Goal: Complete application form

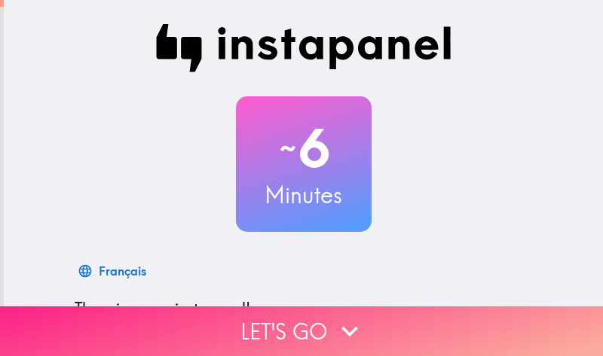
click at [348, 322] on icon "button" at bounding box center [349, 331] width 33 height 33
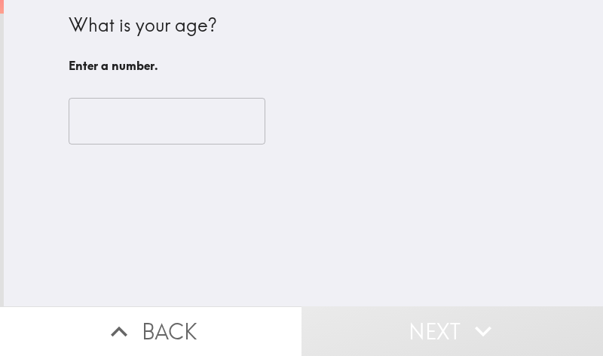
click at [176, 126] on input "number" at bounding box center [167, 121] width 197 height 47
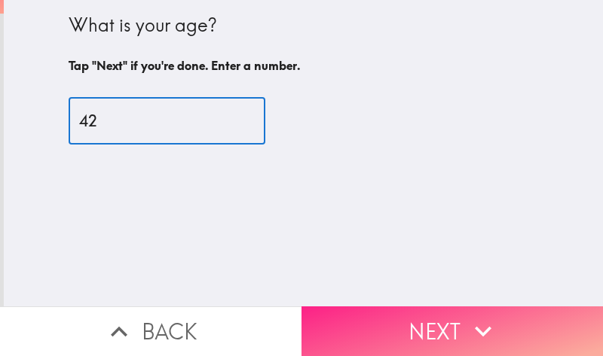
type input "42"
click at [420, 315] on button "Next" at bounding box center [451, 332] width 301 height 50
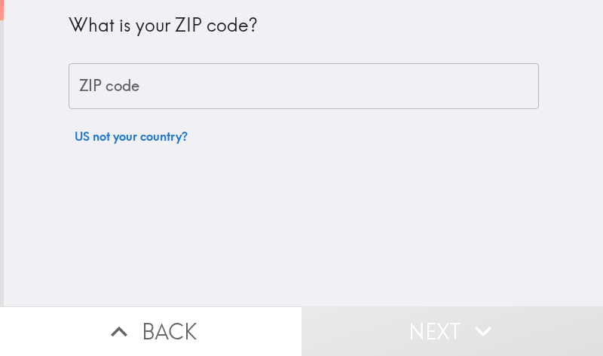
click at [166, 80] on input "ZIP code" at bounding box center [304, 86] width 470 height 47
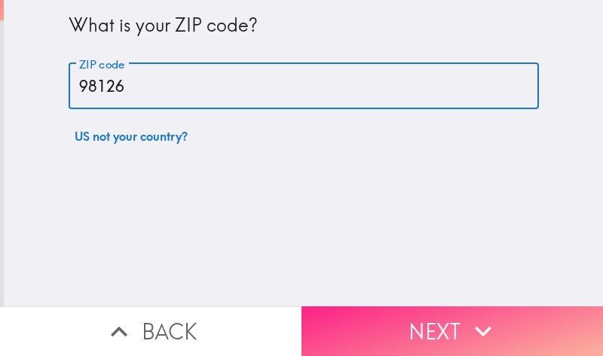
type input "98126"
click at [380, 307] on button "Next" at bounding box center [451, 332] width 301 height 50
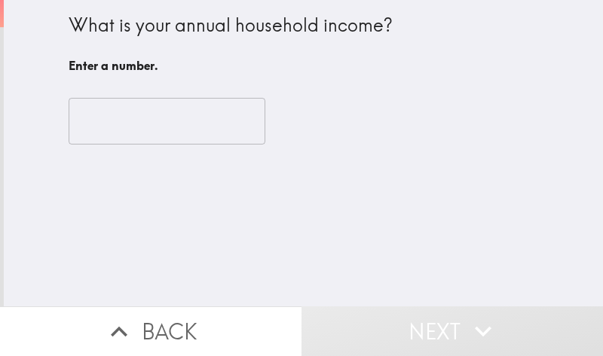
click at [164, 130] on input "number" at bounding box center [167, 121] width 197 height 47
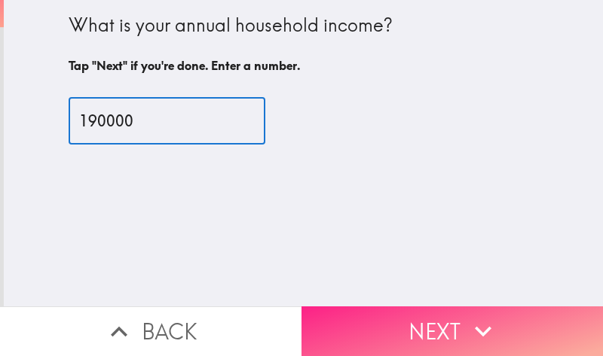
type input "190000"
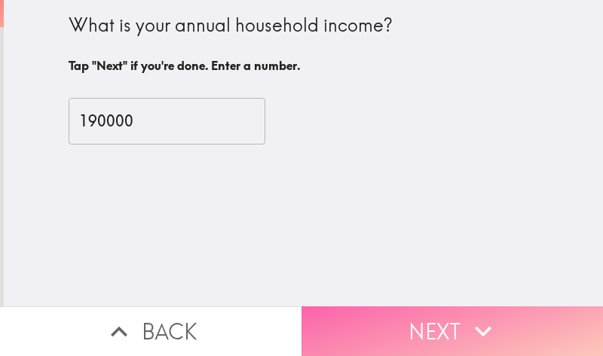
click at [424, 322] on button "Next" at bounding box center [451, 332] width 301 height 50
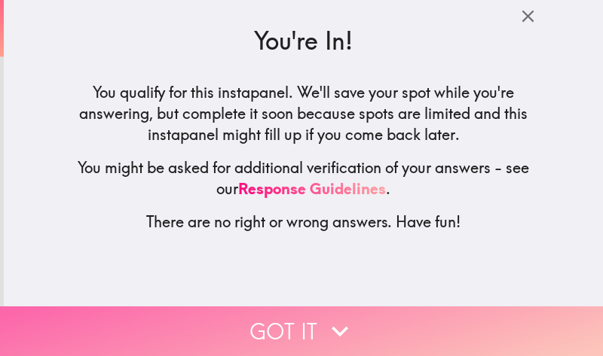
click at [315, 328] on button "Got it" at bounding box center [301, 332] width 603 height 50
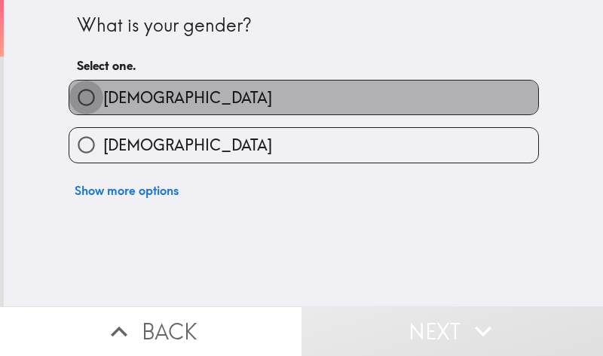
click at [75, 96] on input "[DEMOGRAPHIC_DATA]" at bounding box center [86, 98] width 34 height 34
radio input "true"
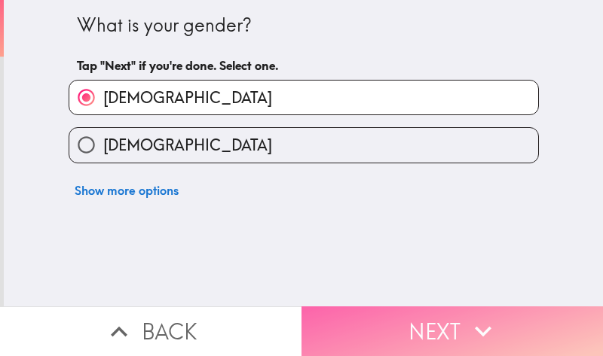
click at [426, 325] on button "Next" at bounding box center [451, 332] width 301 height 50
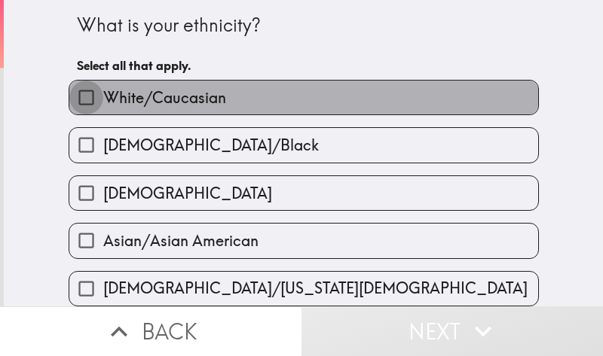
click at [79, 99] on input "White/Caucasian" at bounding box center [86, 98] width 34 height 34
checkbox input "true"
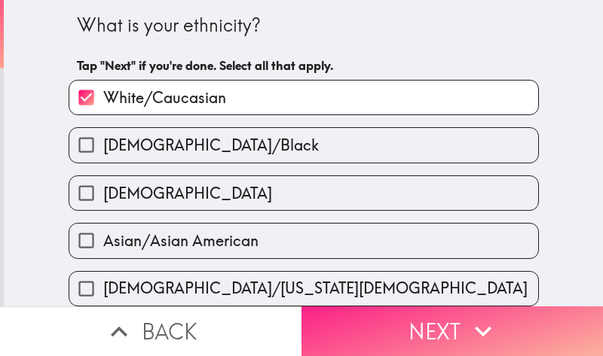
click at [397, 317] on button "Next" at bounding box center [451, 332] width 301 height 50
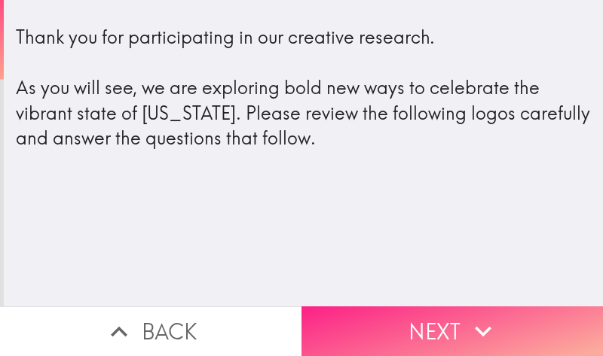
click at [436, 311] on button "Next" at bounding box center [451, 332] width 301 height 50
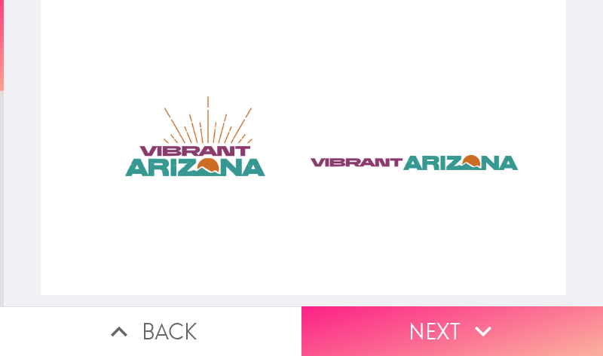
click at [441, 322] on button "Next" at bounding box center [451, 332] width 301 height 50
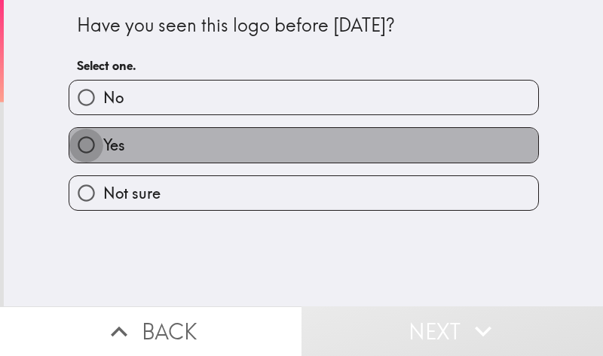
click at [69, 148] on input "Yes" at bounding box center [86, 145] width 34 height 34
radio input "true"
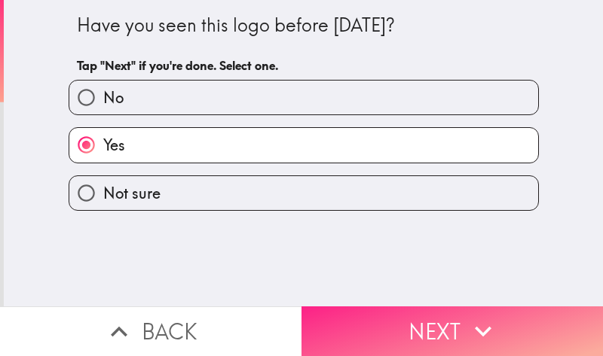
click at [445, 322] on button "Next" at bounding box center [451, 332] width 301 height 50
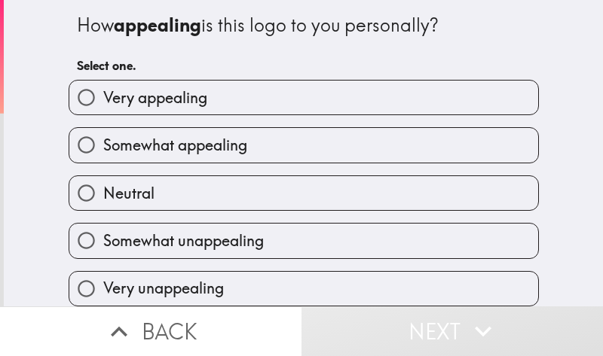
scroll to position [11, 0]
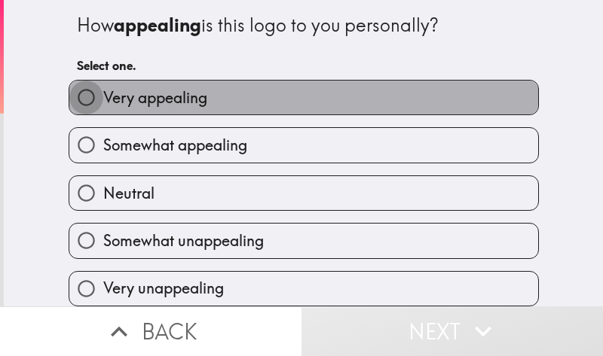
click at [78, 81] on input "Very appealing" at bounding box center [86, 98] width 34 height 34
radio input "true"
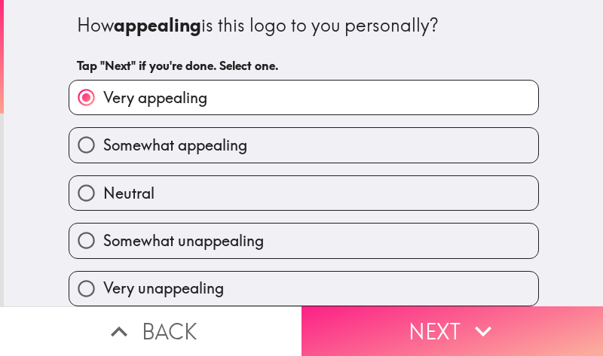
click at [441, 324] on button "Next" at bounding box center [451, 332] width 301 height 50
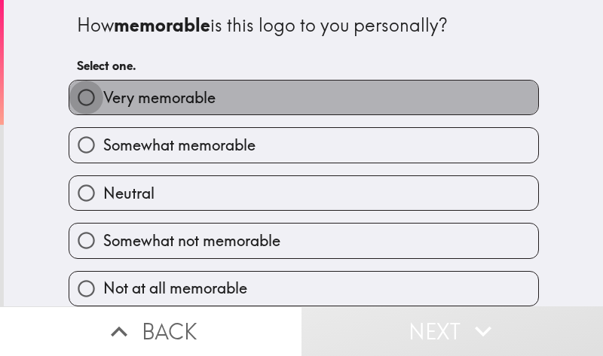
click at [73, 102] on input "Very memorable" at bounding box center [86, 98] width 34 height 34
radio input "true"
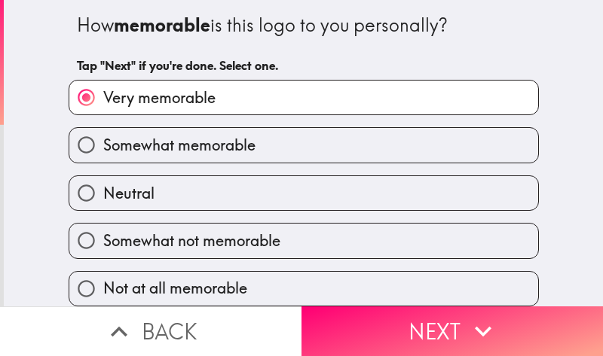
scroll to position [11, 0]
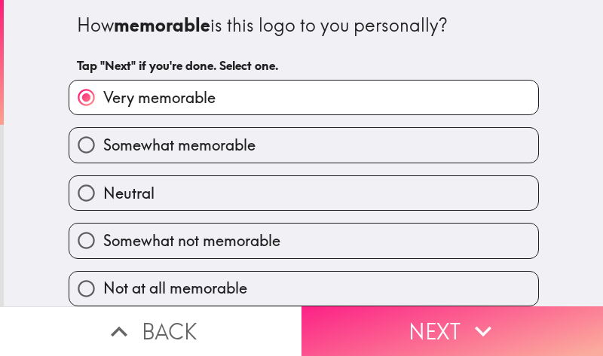
click at [380, 307] on button "Next" at bounding box center [451, 332] width 301 height 50
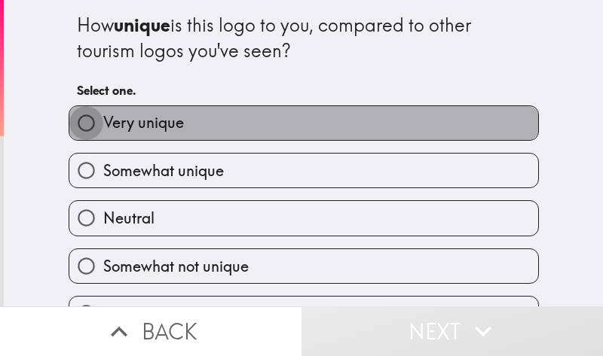
click at [69, 124] on input "Very unique" at bounding box center [86, 123] width 34 height 34
radio input "true"
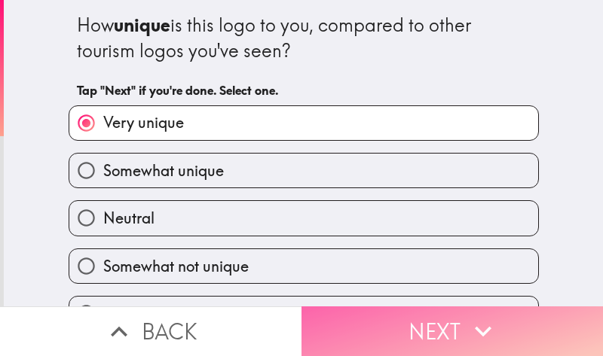
click at [429, 313] on button "Next" at bounding box center [451, 332] width 301 height 50
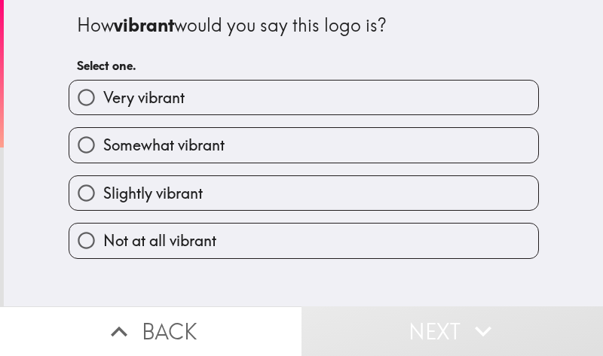
click at [103, 95] on span "Very vibrant" at bounding box center [143, 97] width 81 height 21
click at [96, 95] on input "Very vibrant" at bounding box center [86, 98] width 34 height 34
radio input "true"
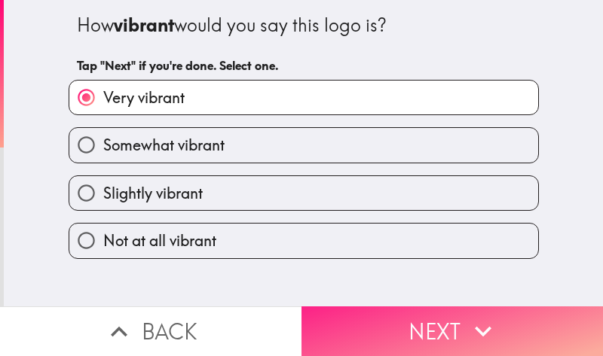
click at [420, 307] on button "Next" at bounding box center [451, 332] width 301 height 50
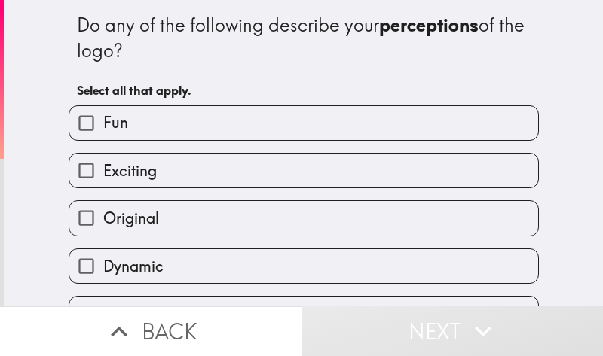
click at [564, 72] on div "Do any of the following describe your perceptions of the logo? Select all that …" at bounding box center [303, 153] width 599 height 307
click at [74, 224] on input "Original" at bounding box center [86, 218] width 34 height 34
checkbox input "true"
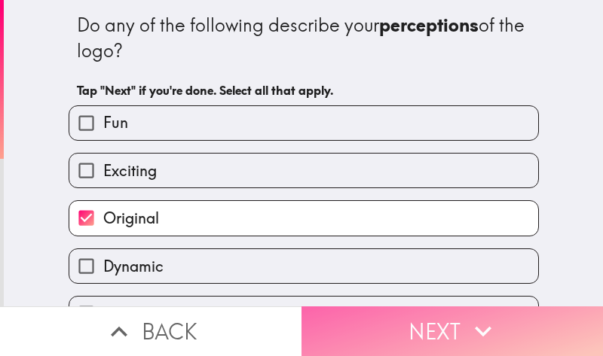
click at [353, 324] on button "Next" at bounding box center [451, 332] width 301 height 50
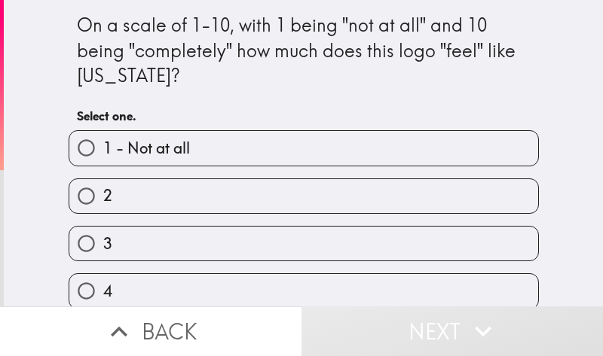
scroll to position [75, 0]
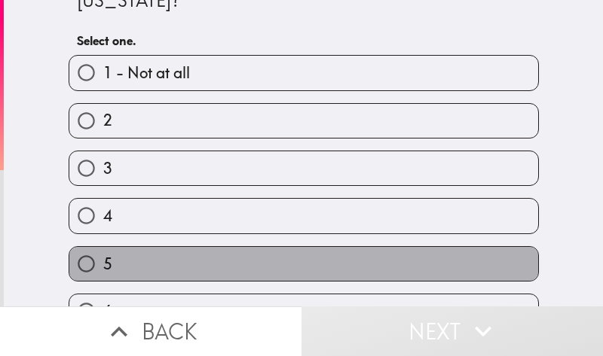
click at [108, 266] on label "5" at bounding box center [303, 264] width 469 height 34
click at [103, 266] on input "5" at bounding box center [86, 264] width 34 height 34
radio input "true"
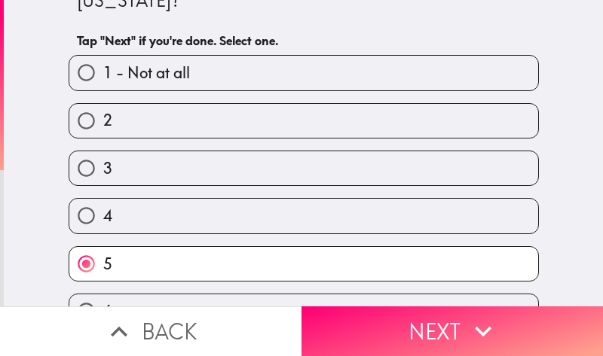
scroll to position [301, 0]
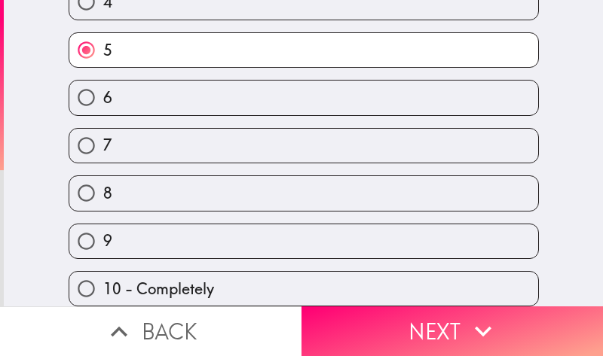
click at [109, 280] on span "10 - Completely" at bounding box center [158, 289] width 111 height 21
click at [103, 280] on input "10 - Completely" at bounding box center [86, 289] width 34 height 34
radio input "true"
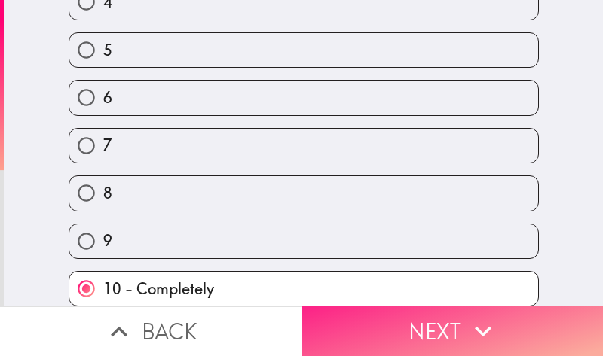
click at [369, 320] on button "Next" at bounding box center [451, 332] width 301 height 50
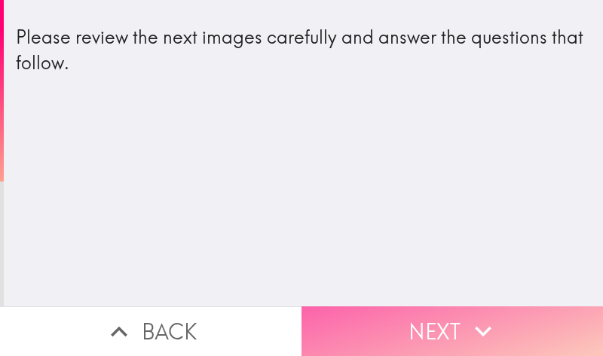
click at [426, 323] on button "Next" at bounding box center [451, 332] width 301 height 50
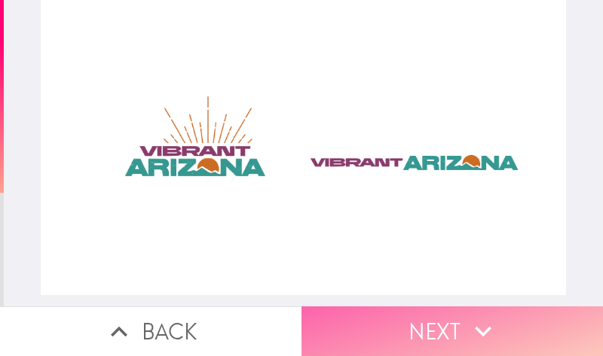
click at [338, 328] on button "Next" at bounding box center [451, 332] width 301 height 50
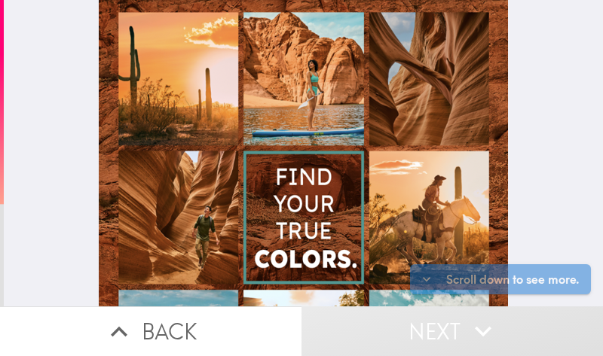
click at [365, 112] on div at bounding box center [303, 294] width 409 height 588
click at [283, 212] on div at bounding box center [303, 294] width 409 height 588
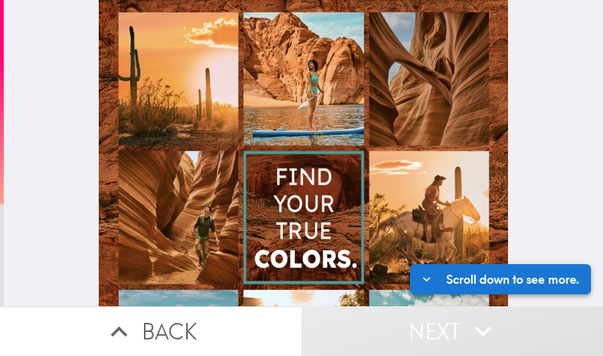
click at [533, 271] on button "Scroll down to see more." at bounding box center [500, 279] width 181 height 30
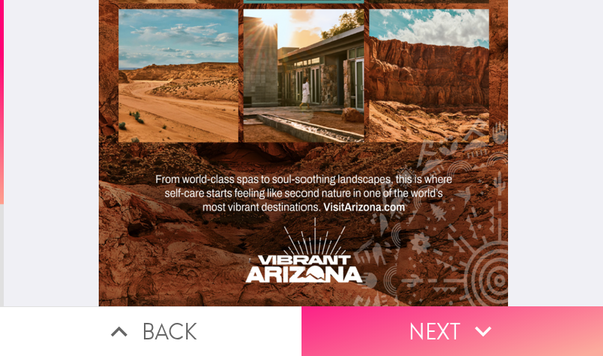
click at [403, 307] on button "Next" at bounding box center [451, 332] width 301 height 50
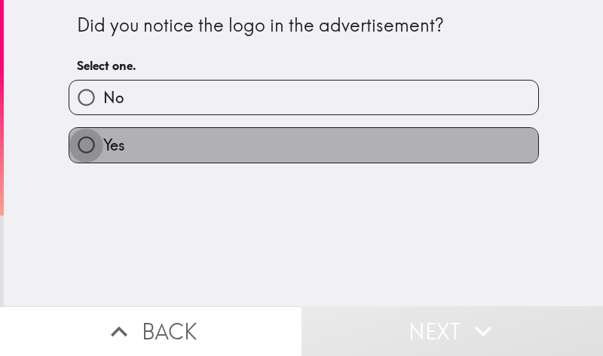
click at [75, 147] on input "Yes" at bounding box center [86, 145] width 34 height 34
radio input "true"
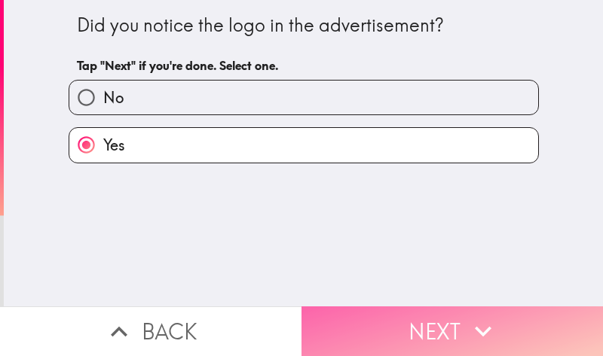
click at [358, 319] on button "Next" at bounding box center [451, 332] width 301 height 50
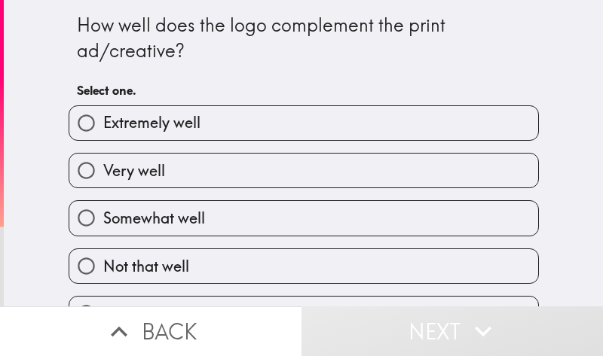
click at [79, 173] on input "Very well" at bounding box center [86, 171] width 34 height 34
radio input "true"
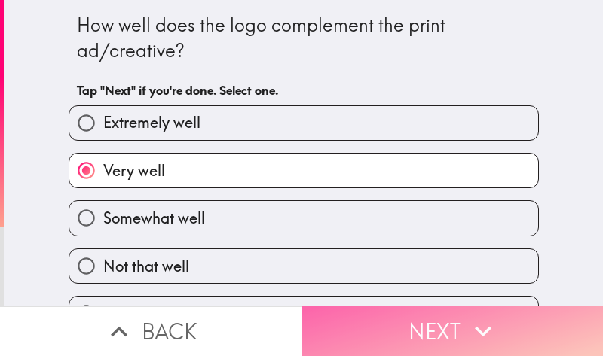
click at [362, 318] on button "Next" at bounding box center [451, 332] width 301 height 50
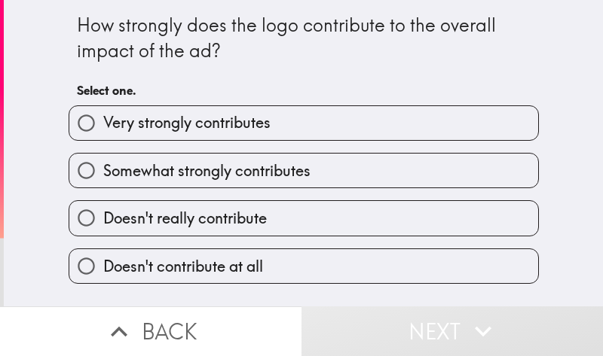
click at [580, 155] on div "How strongly does the logo contribute to the overall impact of the ad? Select o…" at bounding box center [303, 153] width 599 height 307
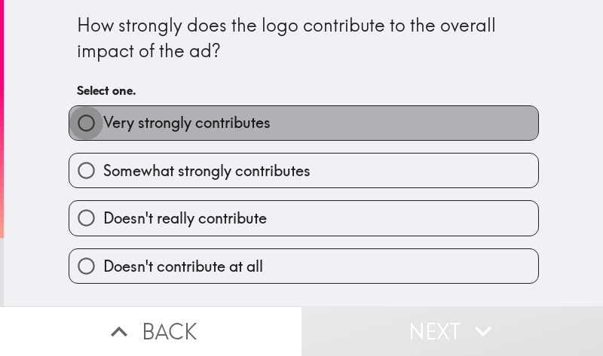
click at [87, 126] on input "Very strongly contributes" at bounding box center [86, 123] width 34 height 34
radio input "true"
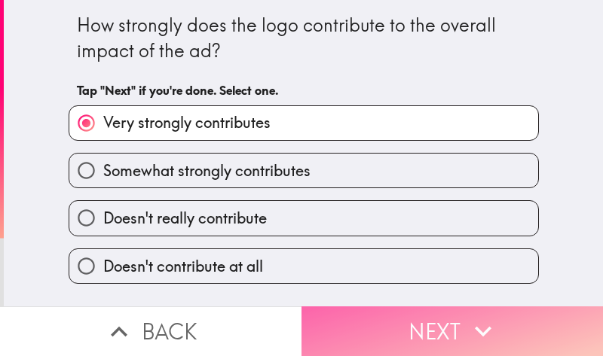
click at [422, 327] on button "Next" at bounding box center [451, 332] width 301 height 50
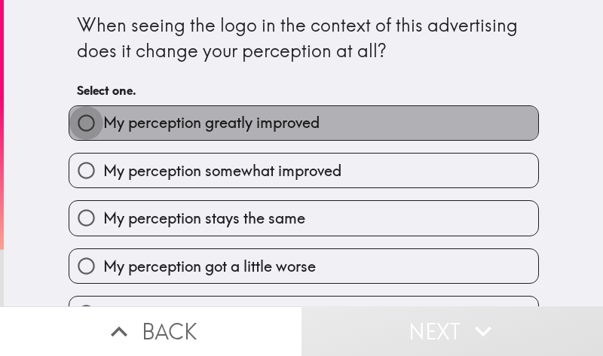
drag, startPoint x: 75, startPoint y: 125, endPoint x: 374, endPoint y: 191, distance: 305.6
click at [75, 124] on input "My perception greatly improved" at bounding box center [86, 123] width 34 height 34
radio input "true"
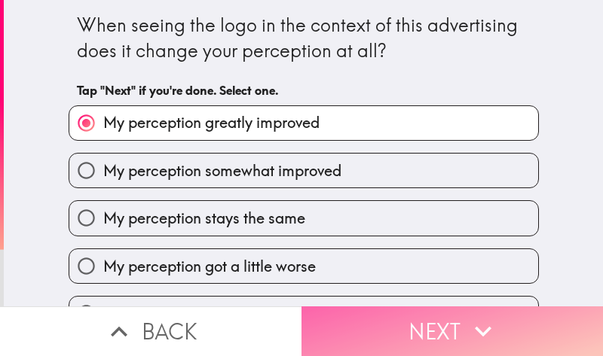
click at [383, 309] on button "Next" at bounding box center [451, 332] width 301 height 50
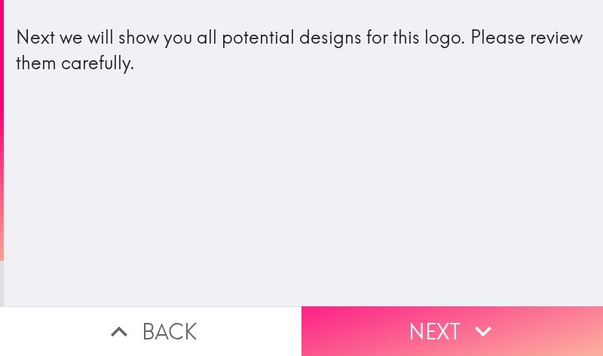
click at [384, 316] on button "Next" at bounding box center [451, 332] width 301 height 50
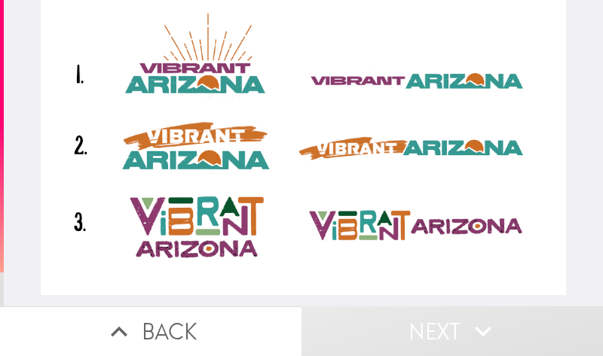
click at [173, 80] on div at bounding box center [303, 147] width 525 height 295
click at [96, 83] on div at bounding box center [303, 147] width 525 height 295
click at [183, 77] on div at bounding box center [303, 147] width 525 height 295
click at [360, 75] on div at bounding box center [303, 147] width 525 height 295
drag, startPoint x: 393, startPoint y: 320, endPoint x: 377, endPoint y: 316, distance: 16.3
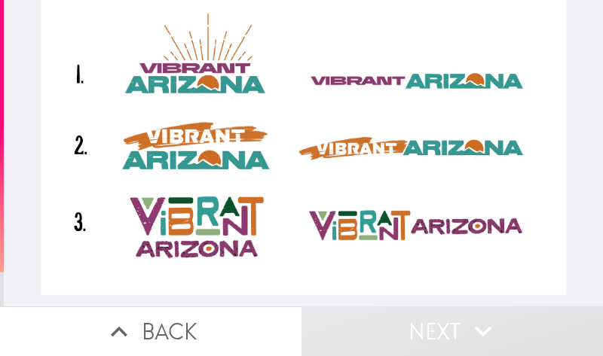
click at [394, 320] on button "Next" at bounding box center [451, 332] width 301 height 50
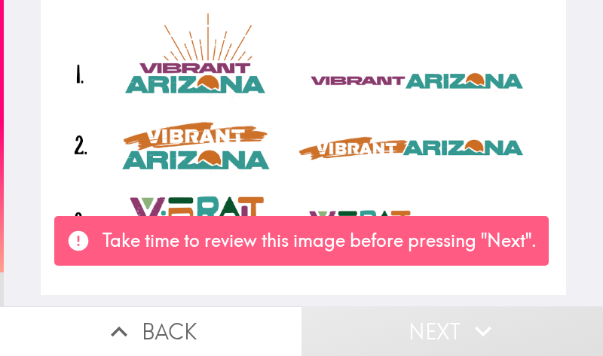
click at [179, 182] on div at bounding box center [303, 147] width 525 height 295
click at [203, 59] on div at bounding box center [303, 147] width 525 height 295
click at [199, 73] on div at bounding box center [303, 147] width 525 height 295
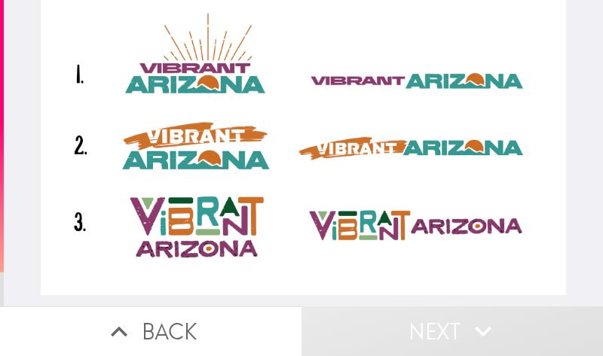
click at [197, 115] on div at bounding box center [303, 147] width 525 height 295
click at [197, 90] on div at bounding box center [303, 147] width 525 height 295
click at [197, 84] on div at bounding box center [303, 147] width 525 height 295
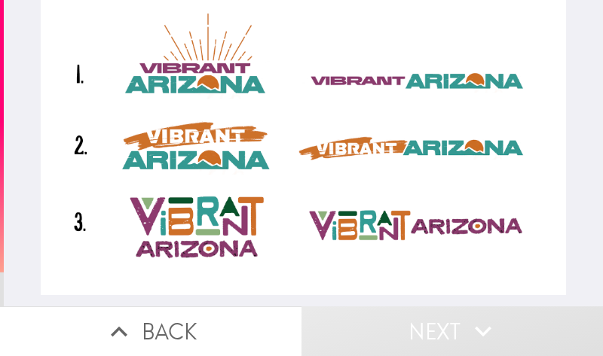
click at [197, 84] on div at bounding box center [303, 147] width 525 height 295
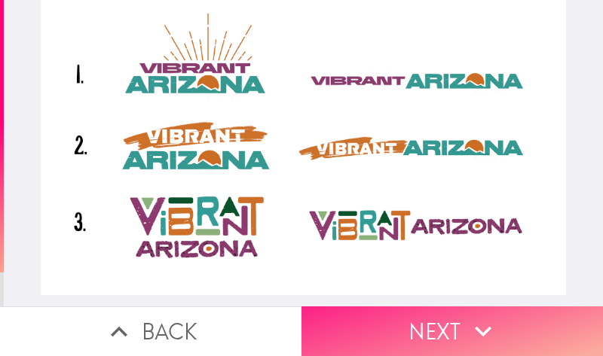
click at [388, 307] on button "Next" at bounding box center [451, 332] width 301 height 50
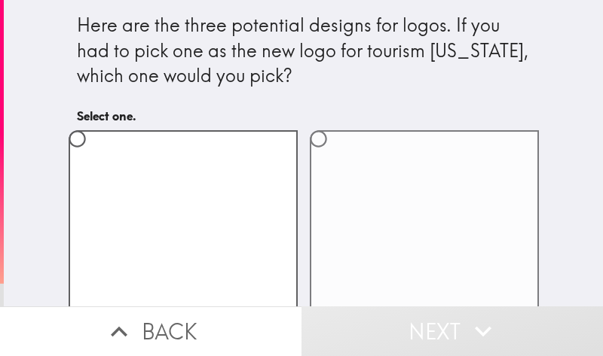
scroll to position [75, 0]
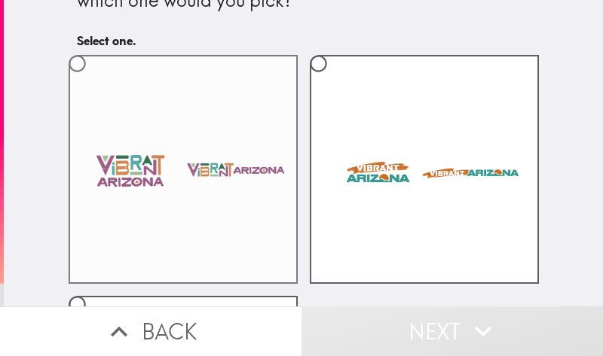
click at [200, 203] on label at bounding box center [183, 169] width 229 height 229
click at [94, 81] on input "radio" at bounding box center [77, 64] width 34 height 34
radio input "true"
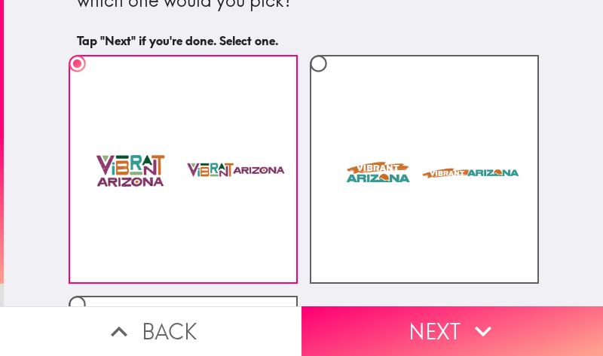
click at [407, 325] on button "Next" at bounding box center [451, 332] width 301 height 50
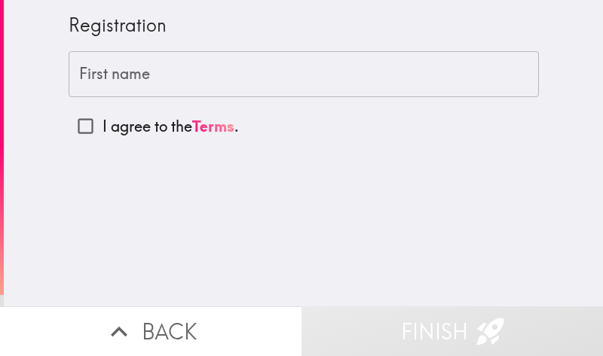
click at [79, 127] on input "I agree to the Terms ." at bounding box center [86, 126] width 34 height 34
checkbox input "true"
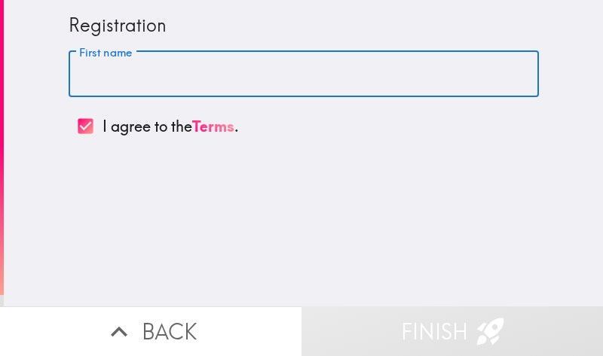
click at [163, 78] on input "First name" at bounding box center [304, 74] width 470 height 47
click at [102, 74] on input "First name" at bounding box center [304, 74] width 470 height 47
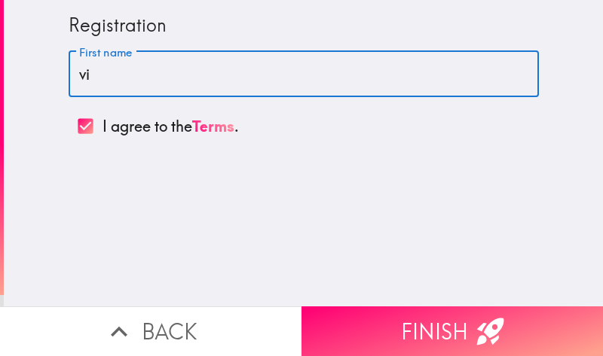
type input "v"
click at [124, 69] on input "VIBRNT" at bounding box center [304, 74] width 470 height 47
click at [81, 75] on input "VIBRNT" at bounding box center [304, 74] width 470 height 47
click at [167, 75] on input "ViBRNT" at bounding box center [304, 74] width 470 height 47
click at [105, 88] on input "ViBRNT" at bounding box center [304, 74] width 470 height 47
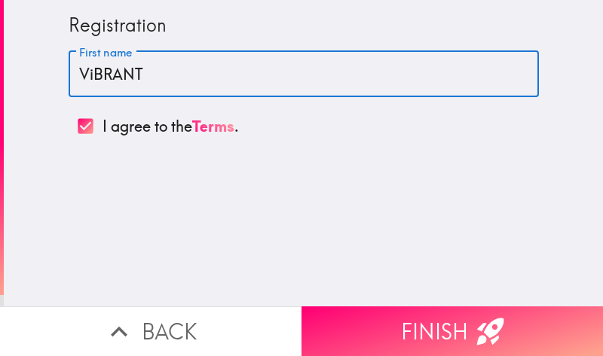
click at [200, 78] on input "ViBRANT" at bounding box center [304, 74] width 470 height 47
click at [114, 82] on input "ViBRANT [US_STATE]" at bounding box center [304, 74] width 470 height 47
click at [80, 72] on input "ViBRANT [US_STATE]" at bounding box center [304, 74] width 470 height 47
click at [133, 79] on input "ViBRANT [US_STATE]" at bounding box center [304, 74] width 470 height 47
click at [130, 72] on input "ViBRANT [US_STATE]" at bounding box center [304, 74] width 470 height 47
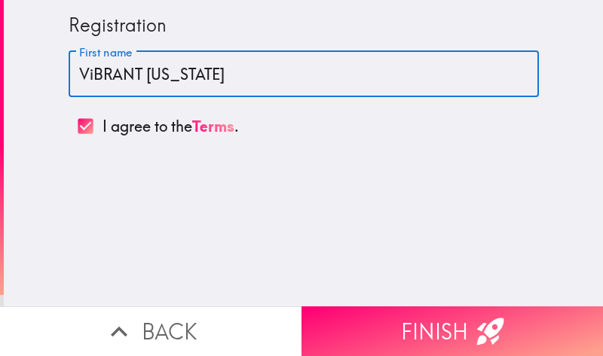
click at [80, 73] on input "ViBRANT [US_STATE]" at bounding box center [304, 74] width 470 height 47
click at [89, 76] on input "ViBRANT [US_STATE]" at bounding box center [304, 74] width 470 height 47
click at [223, 68] on input "ViBRANT [US_STATE]" at bounding box center [304, 74] width 470 height 47
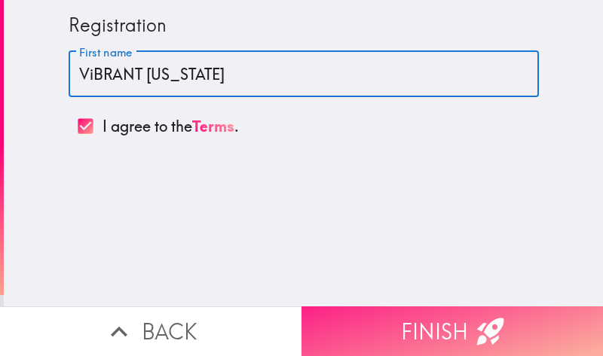
type input "ViBRANT [US_STATE]"
click at [428, 325] on button "Finish" at bounding box center [451, 332] width 301 height 50
